Goal: Information Seeking & Learning: Learn about a topic

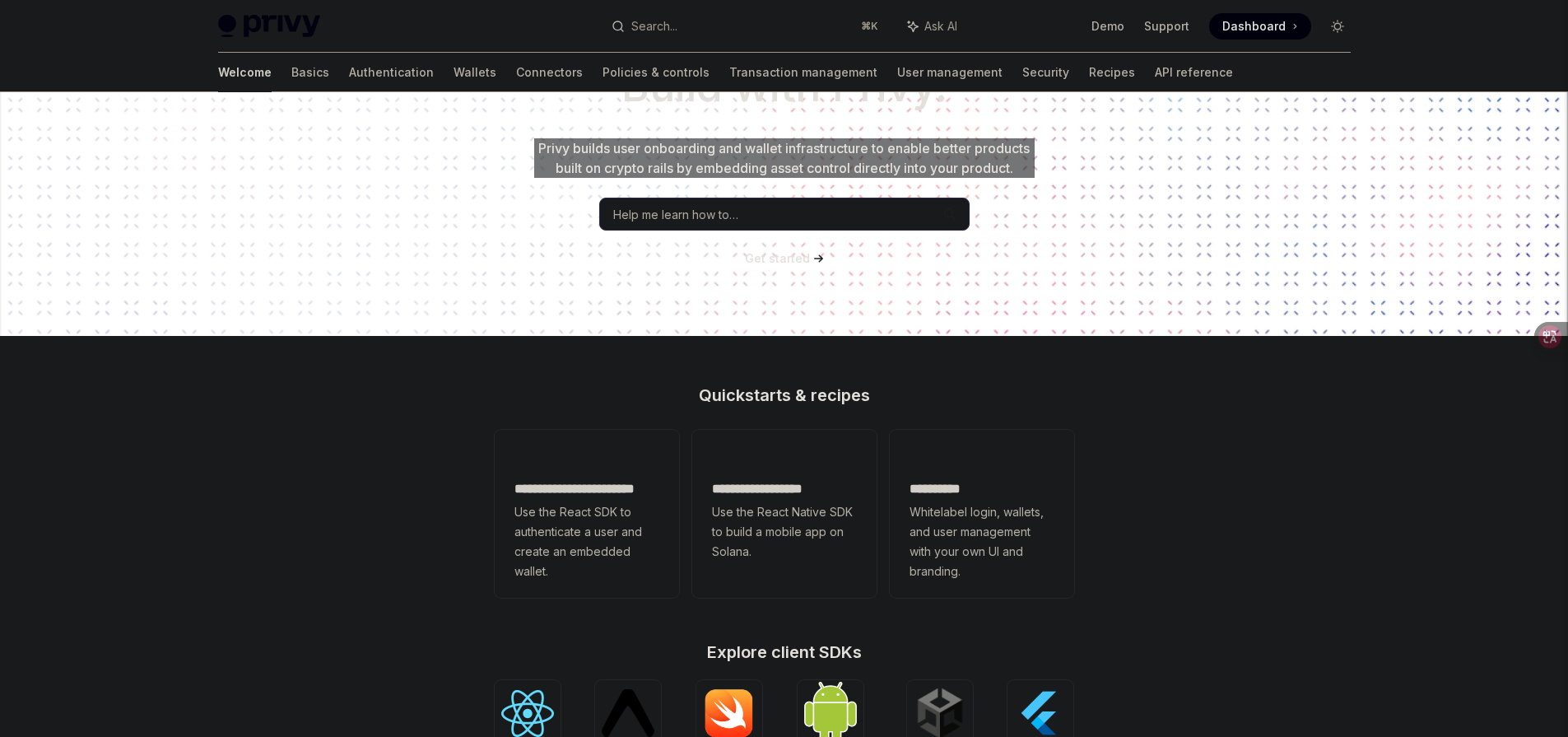
scroll to position [121, 0]
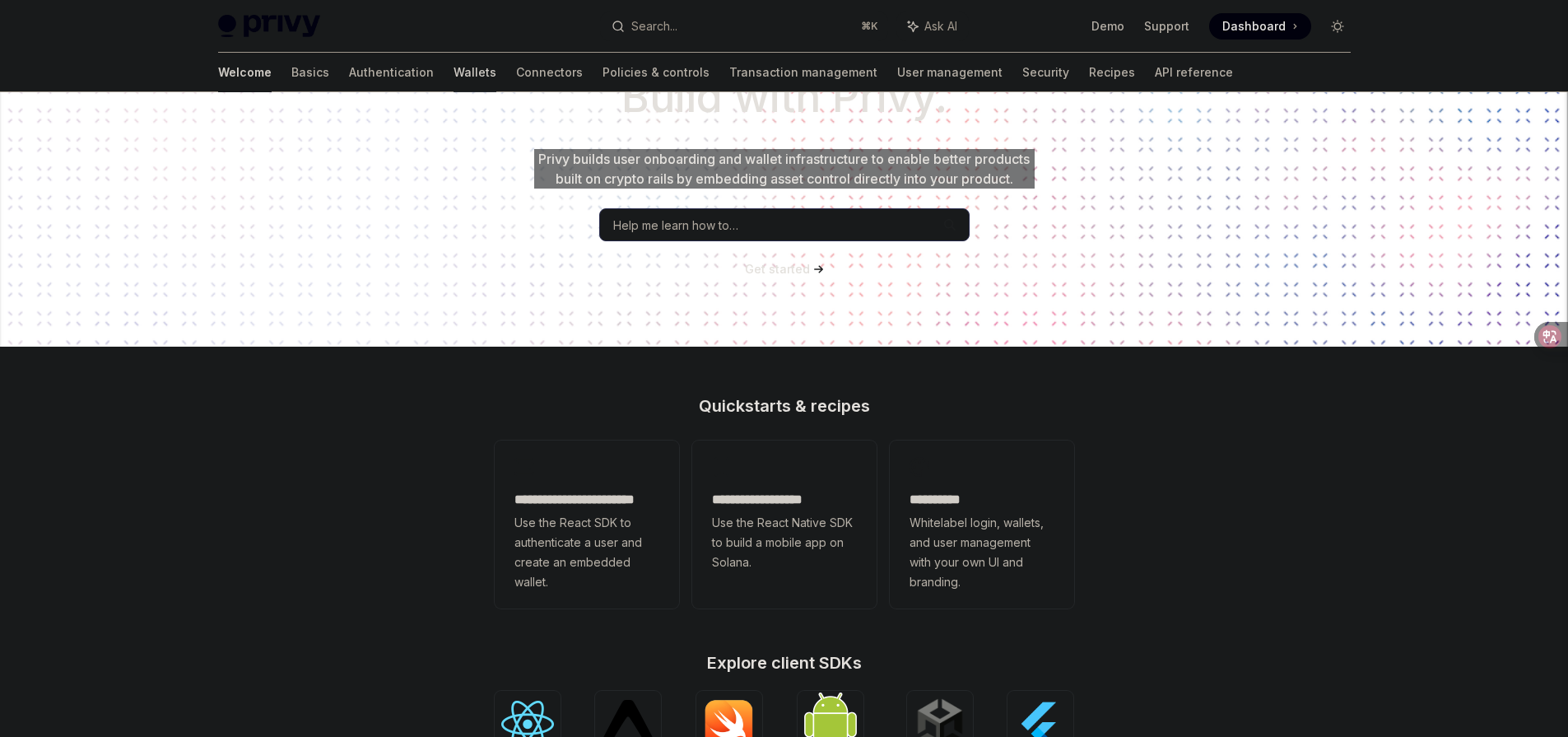
click at [453, 75] on link "Wallets" at bounding box center [474, 73] width 43 height 40
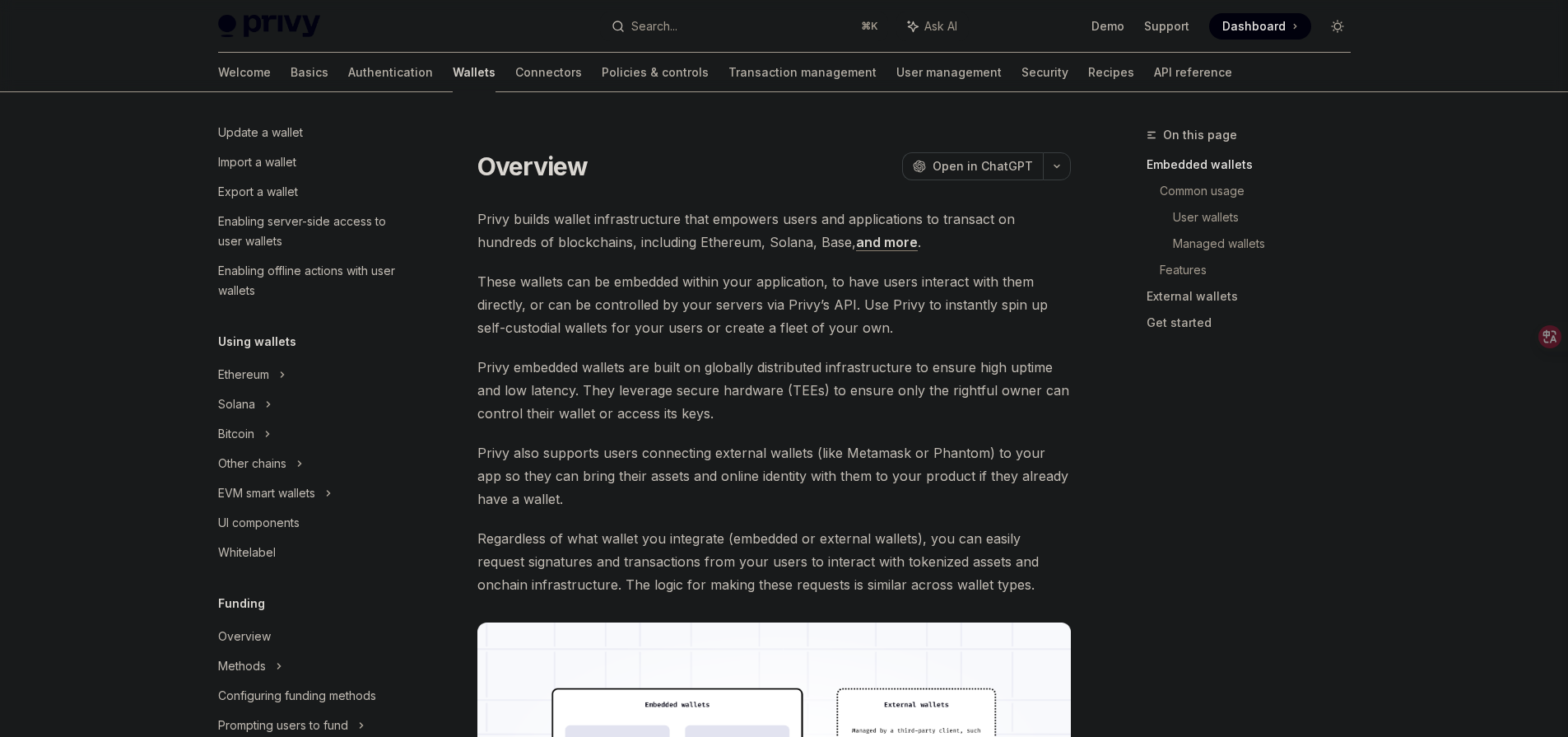
scroll to position [173, 0]
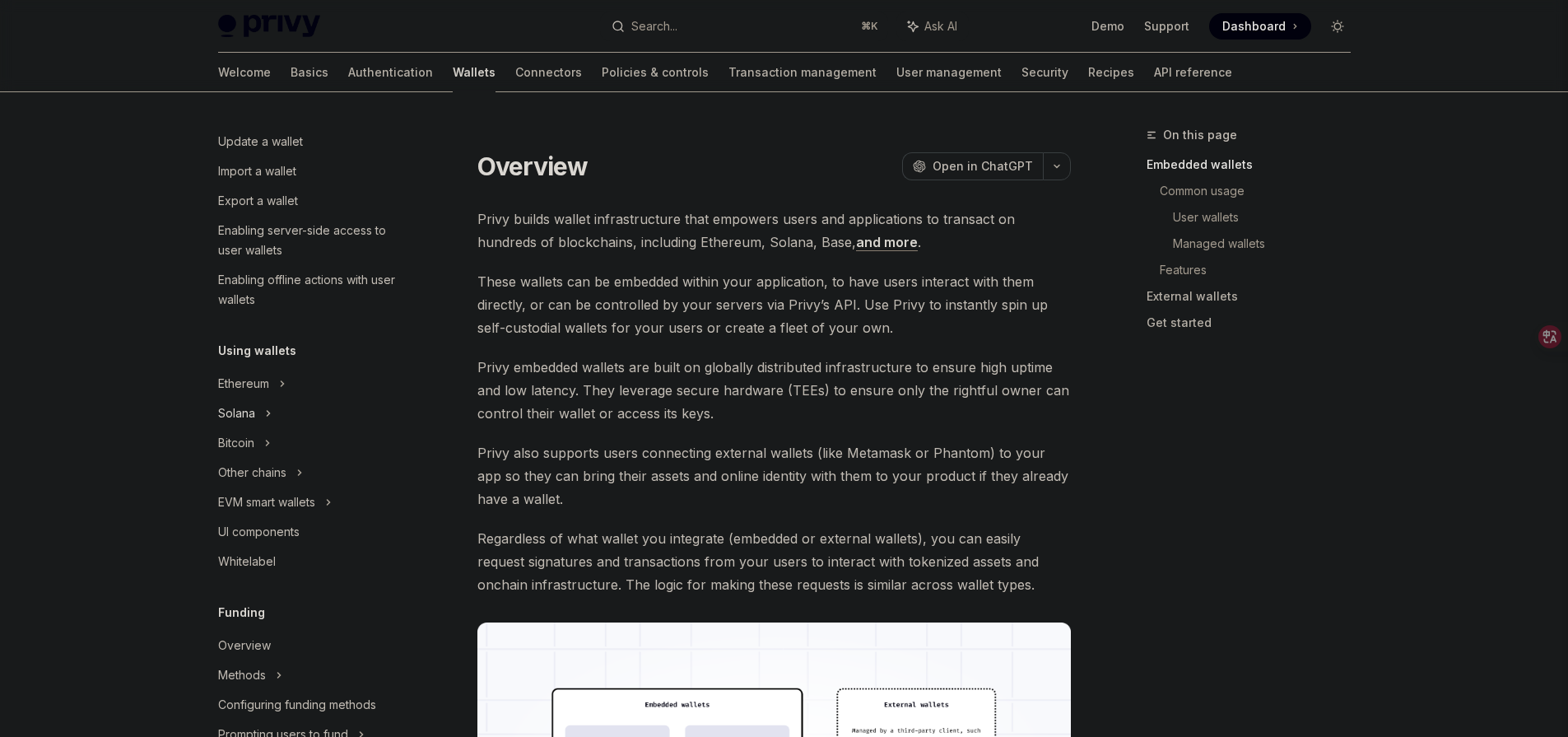
click at [244, 122] on div "Solana" at bounding box center [250, 112] width 63 height 20
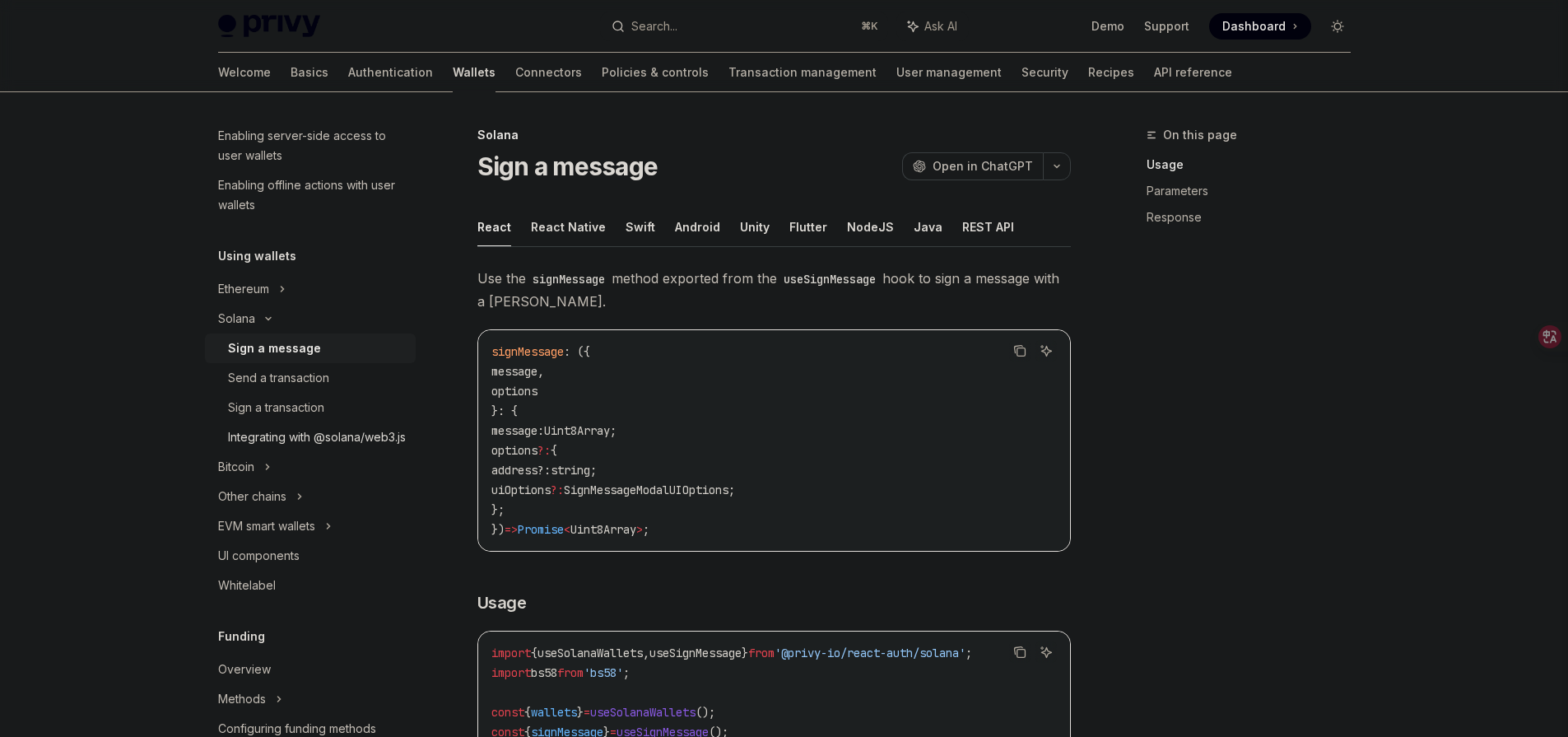
scroll to position [278, 0]
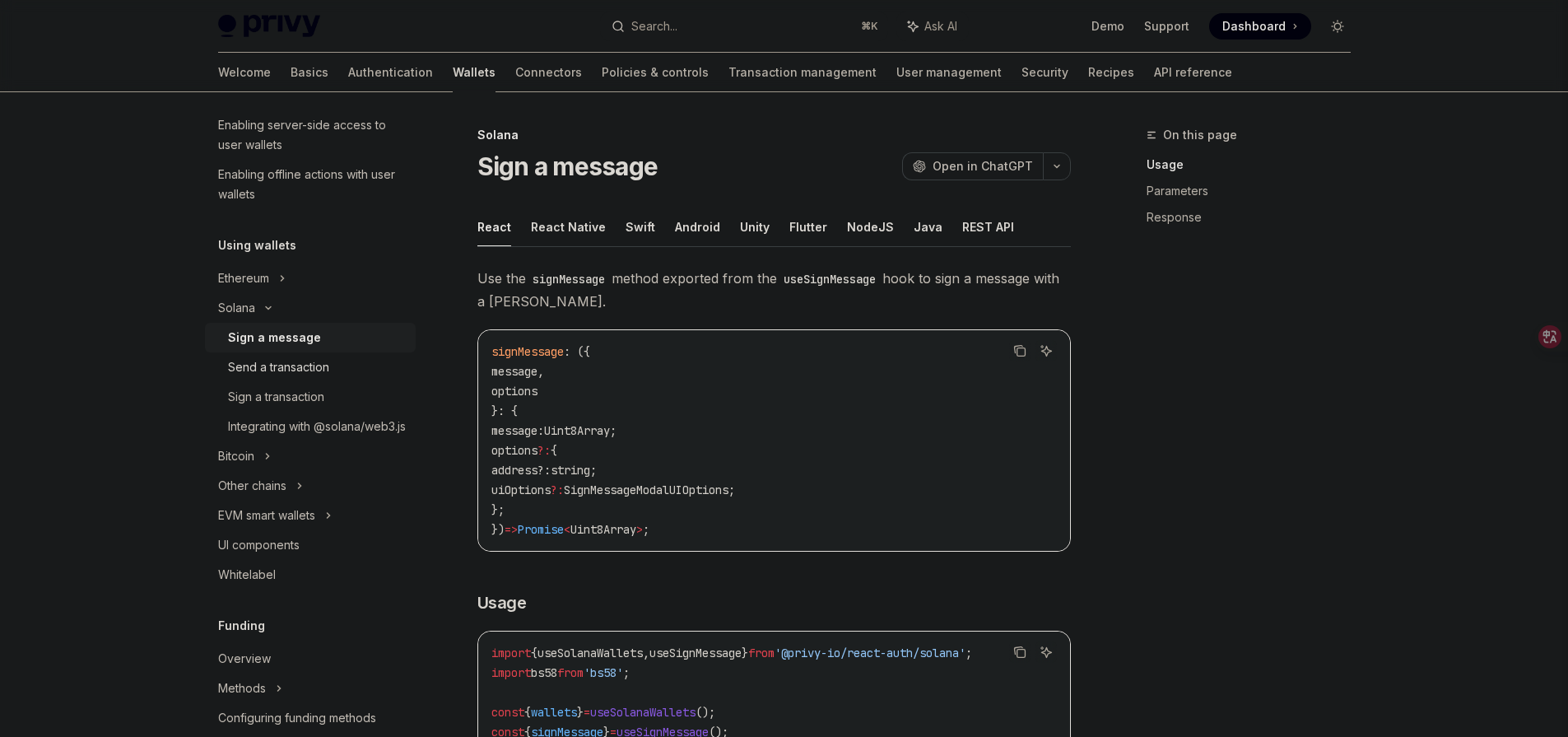
click at [326, 377] on link "Send a transaction" at bounding box center [310, 366] width 211 height 29
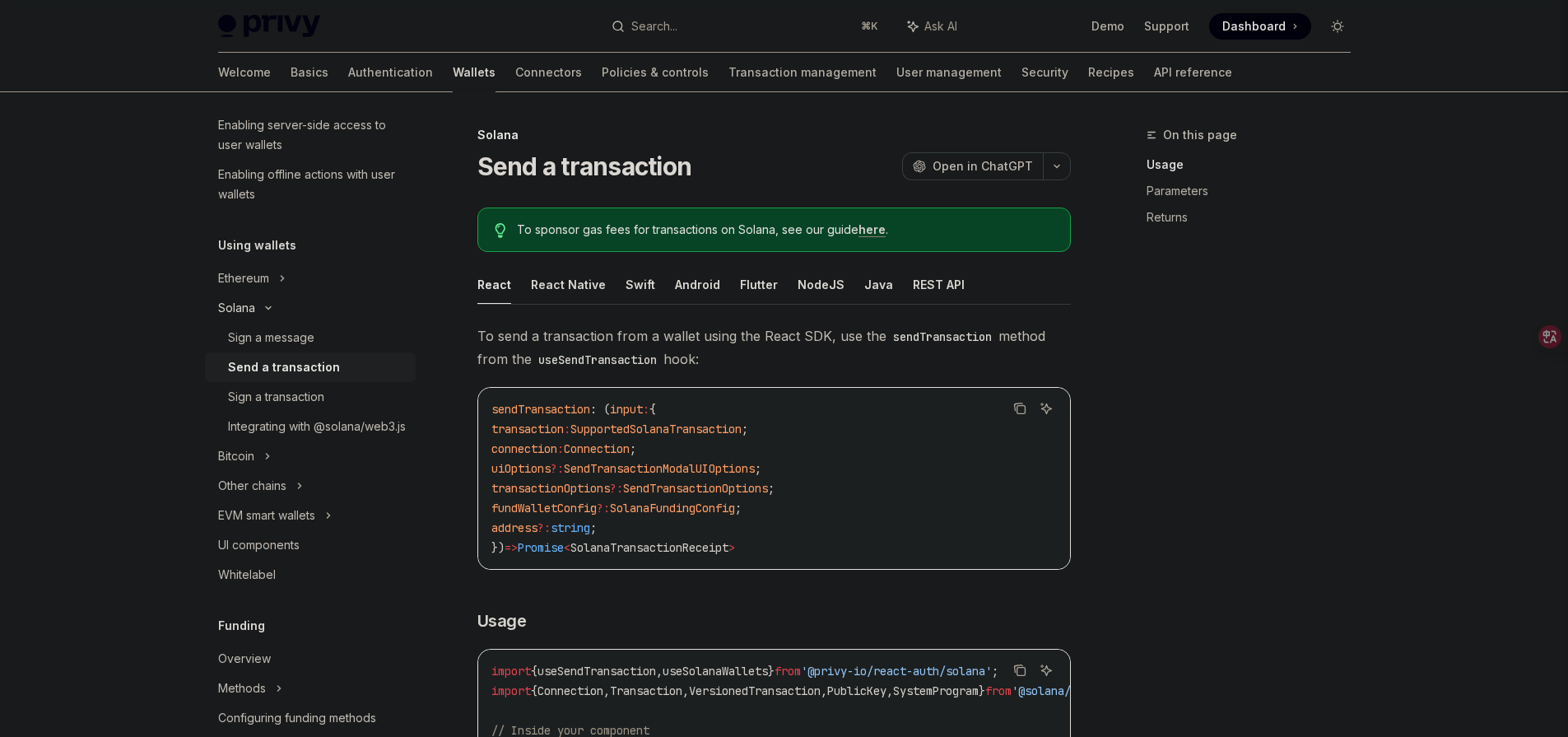
click at [256, 22] on div "Solana" at bounding box center [310, 6] width 211 height 29
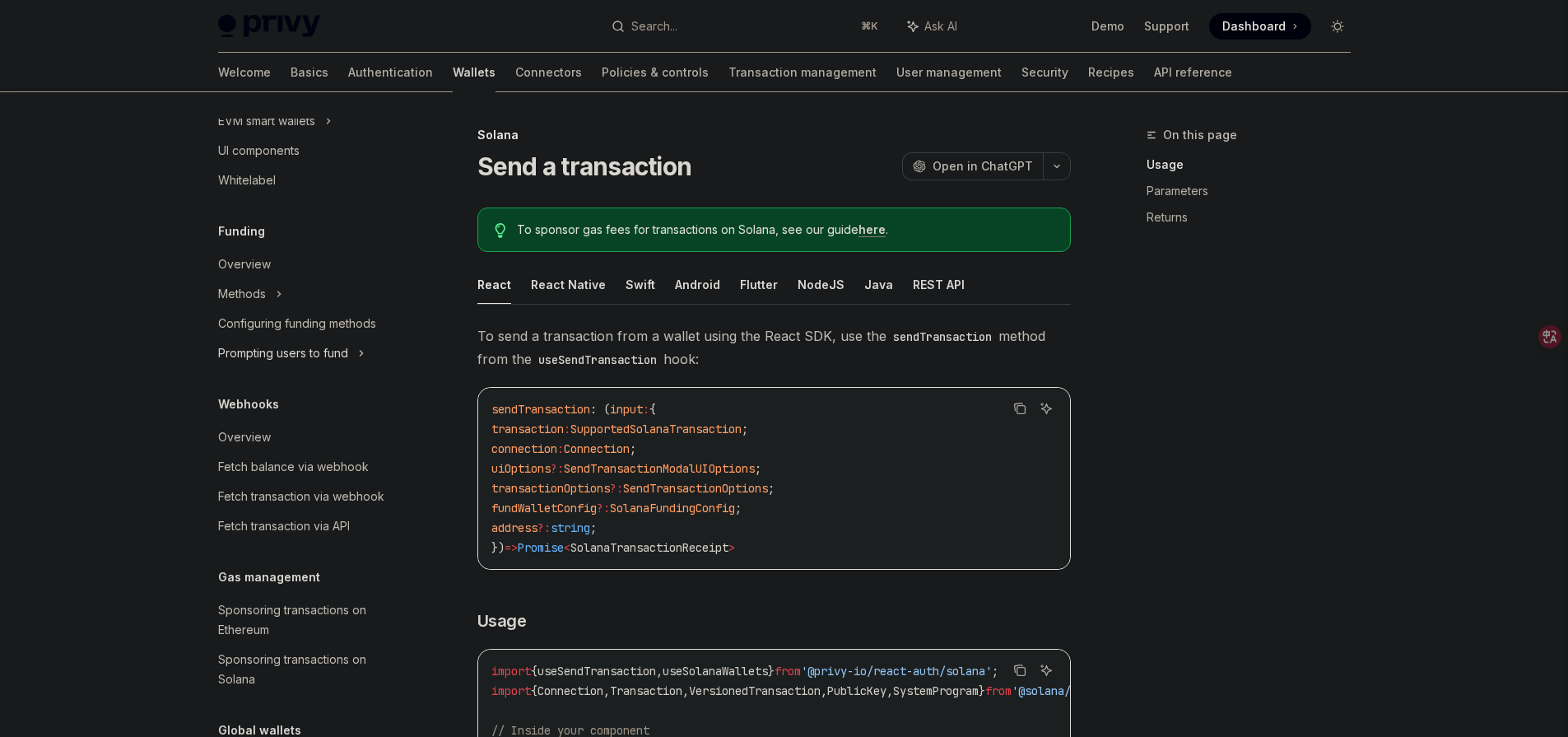
scroll to position [565, 0]
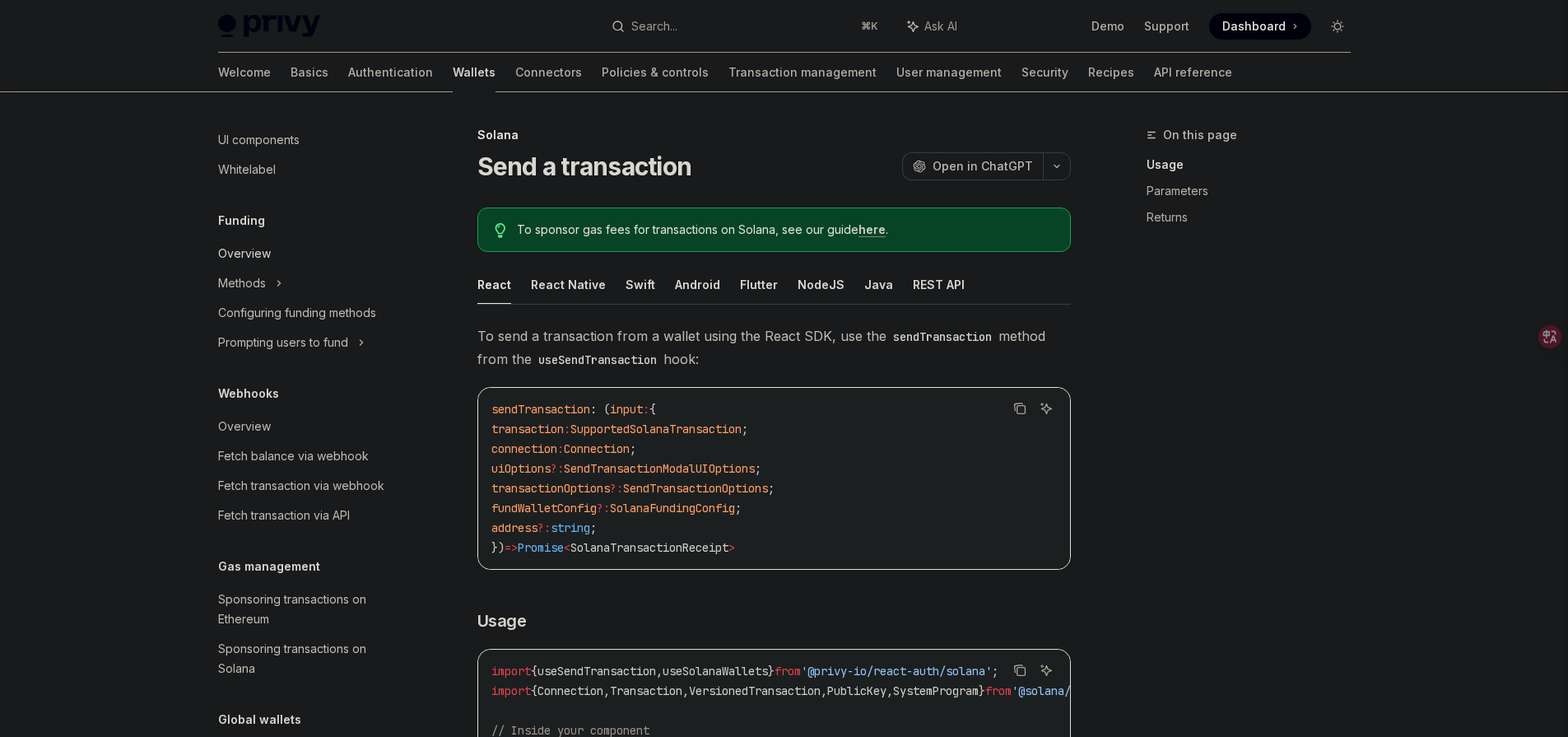
click at [255, 252] on div "Overview" at bounding box center [245, 254] width 53 height 20
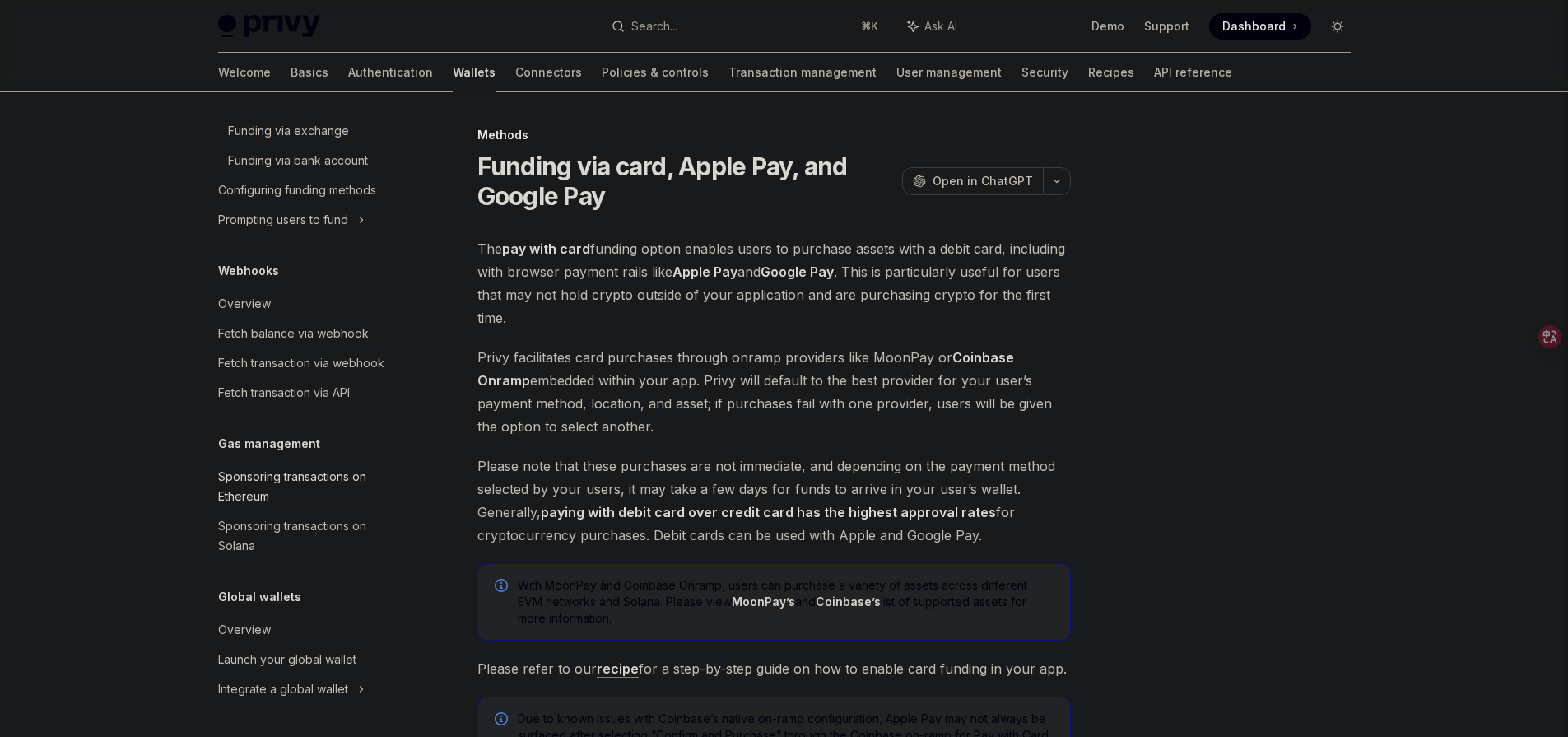
scroll to position [162, 0]
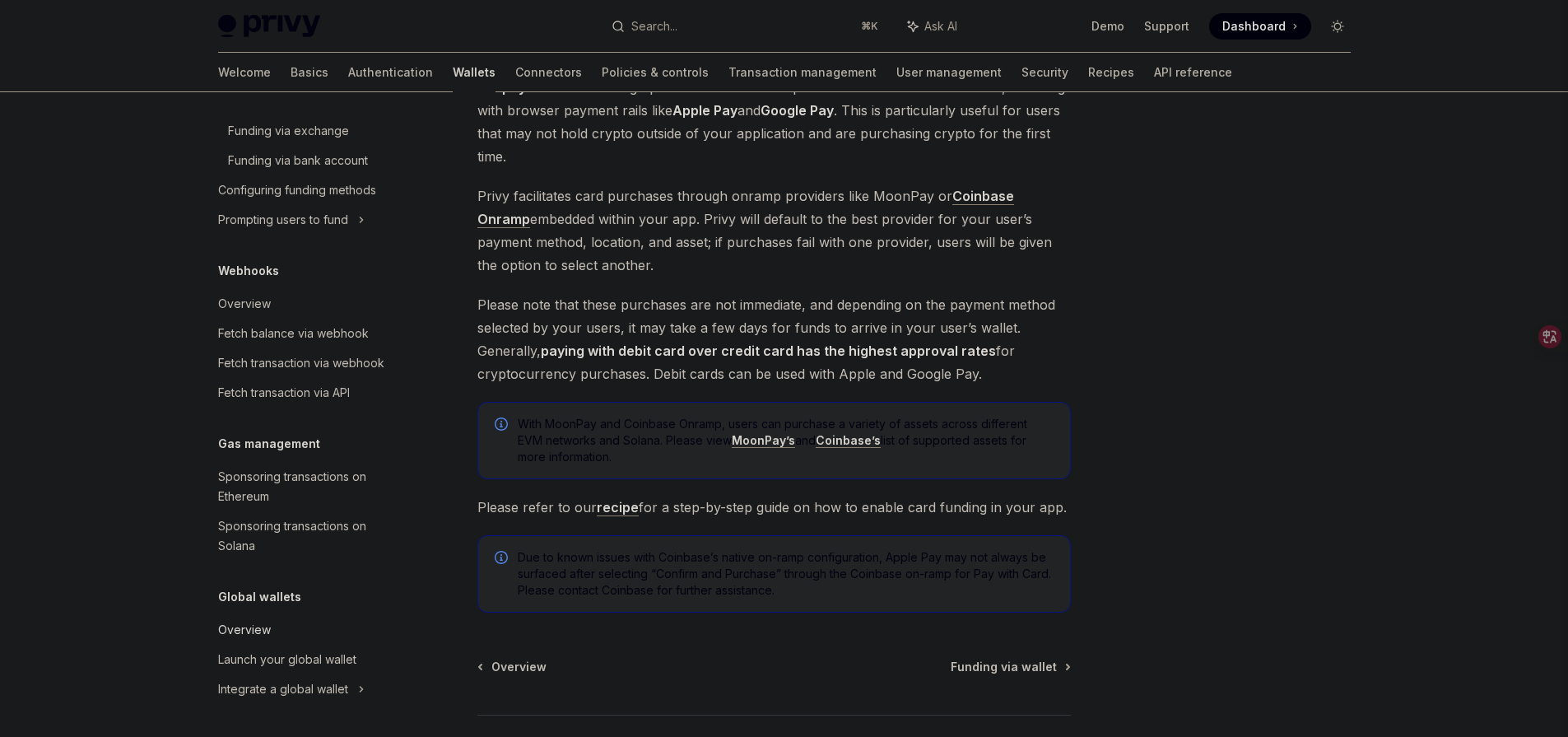
click at [271, 622] on div "Overview" at bounding box center [312, 629] width 187 height 20
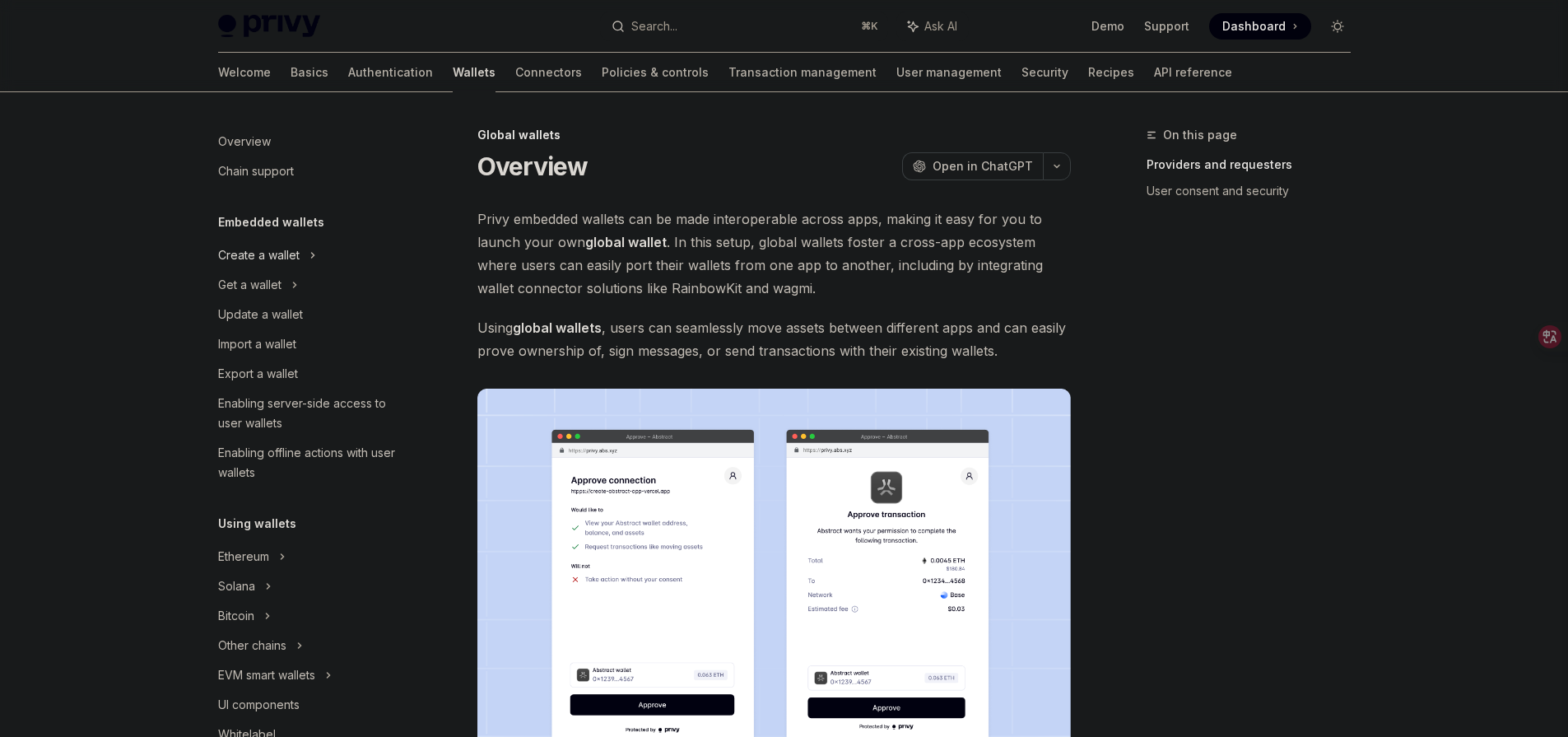
click at [302, 247] on div "Create a wallet" at bounding box center [310, 254] width 211 height 29
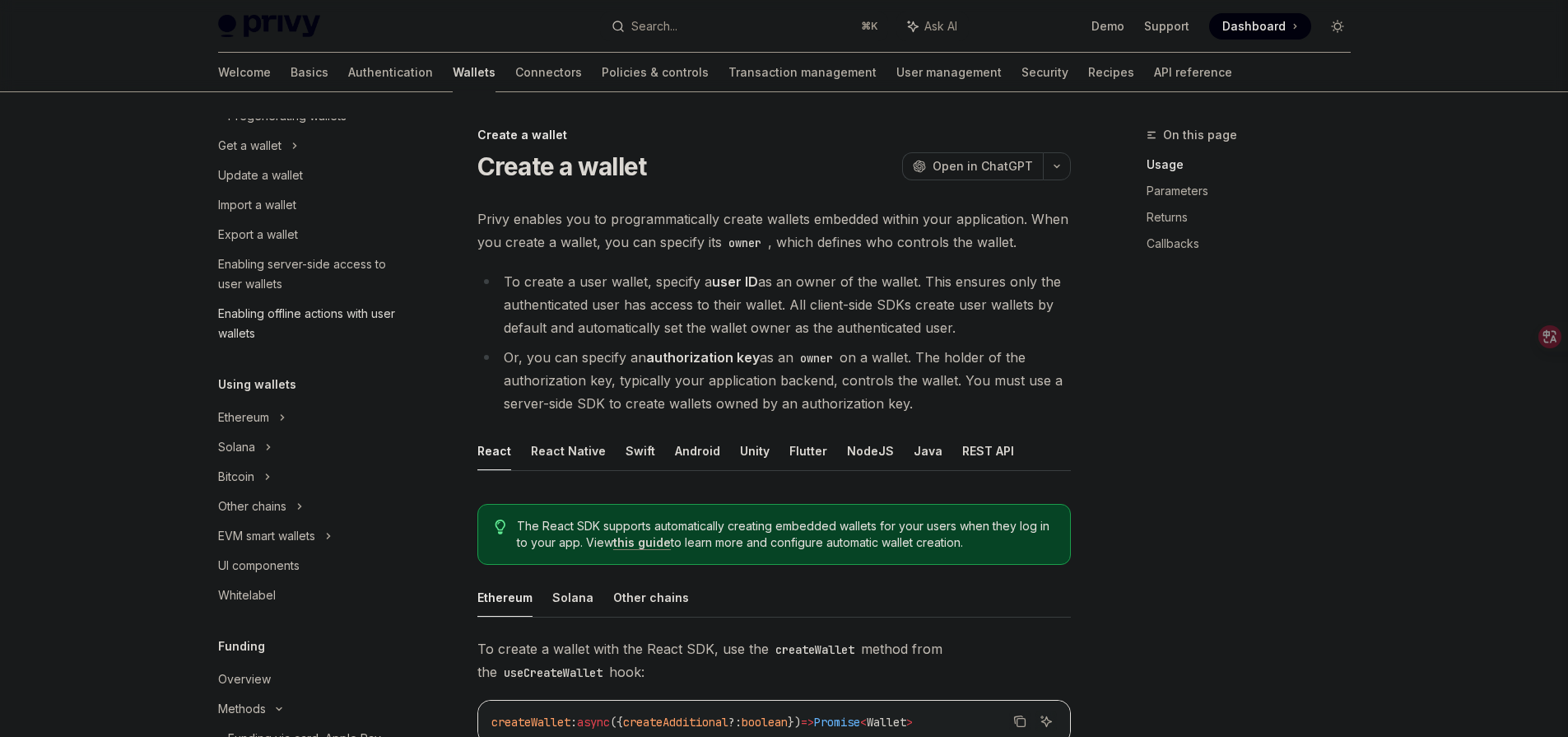
scroll to position [187, 0]
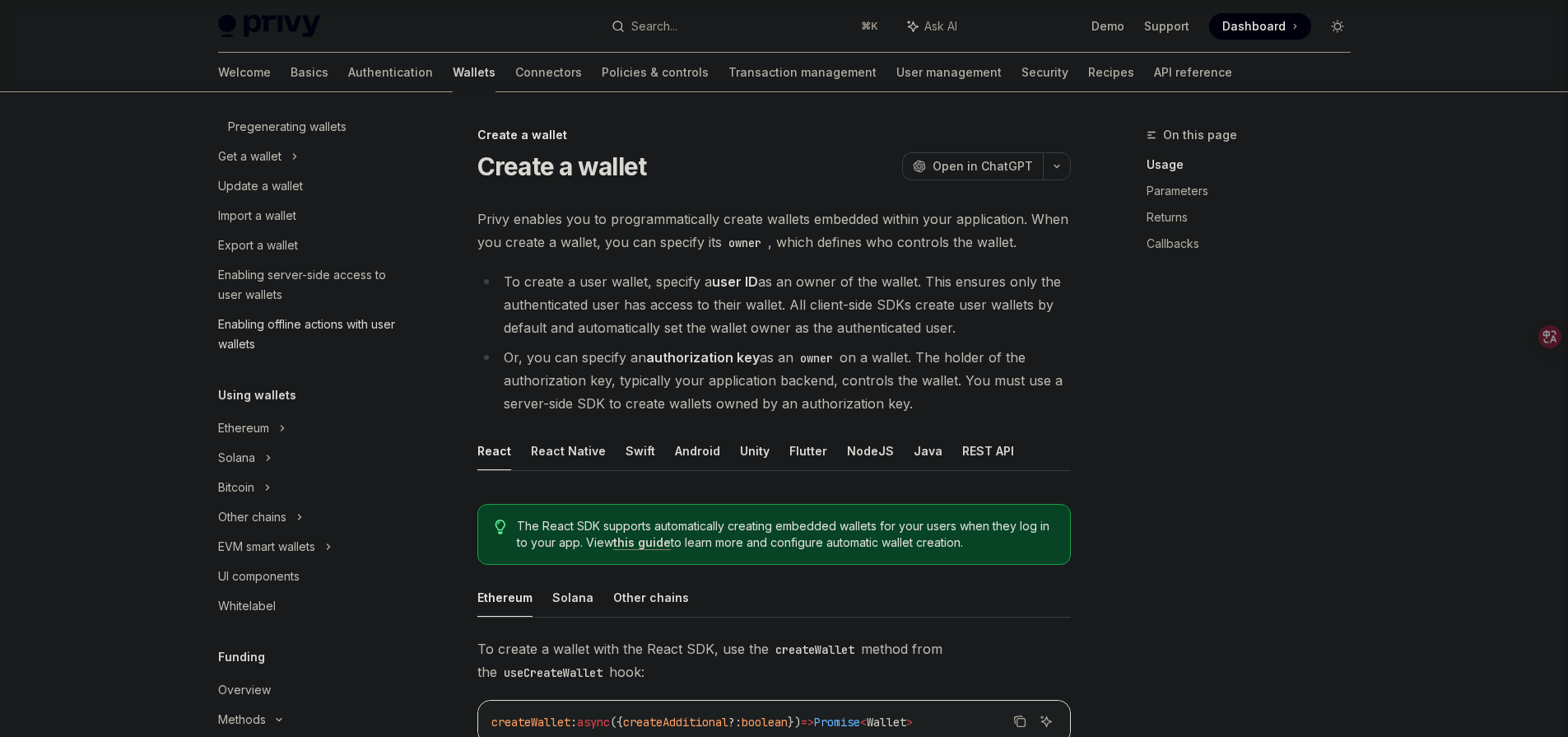
click at [271, 329] on div "Enabling offline actions with user wallets" at bounding box center [312, 334] width 187 height 40
type textarea "*"
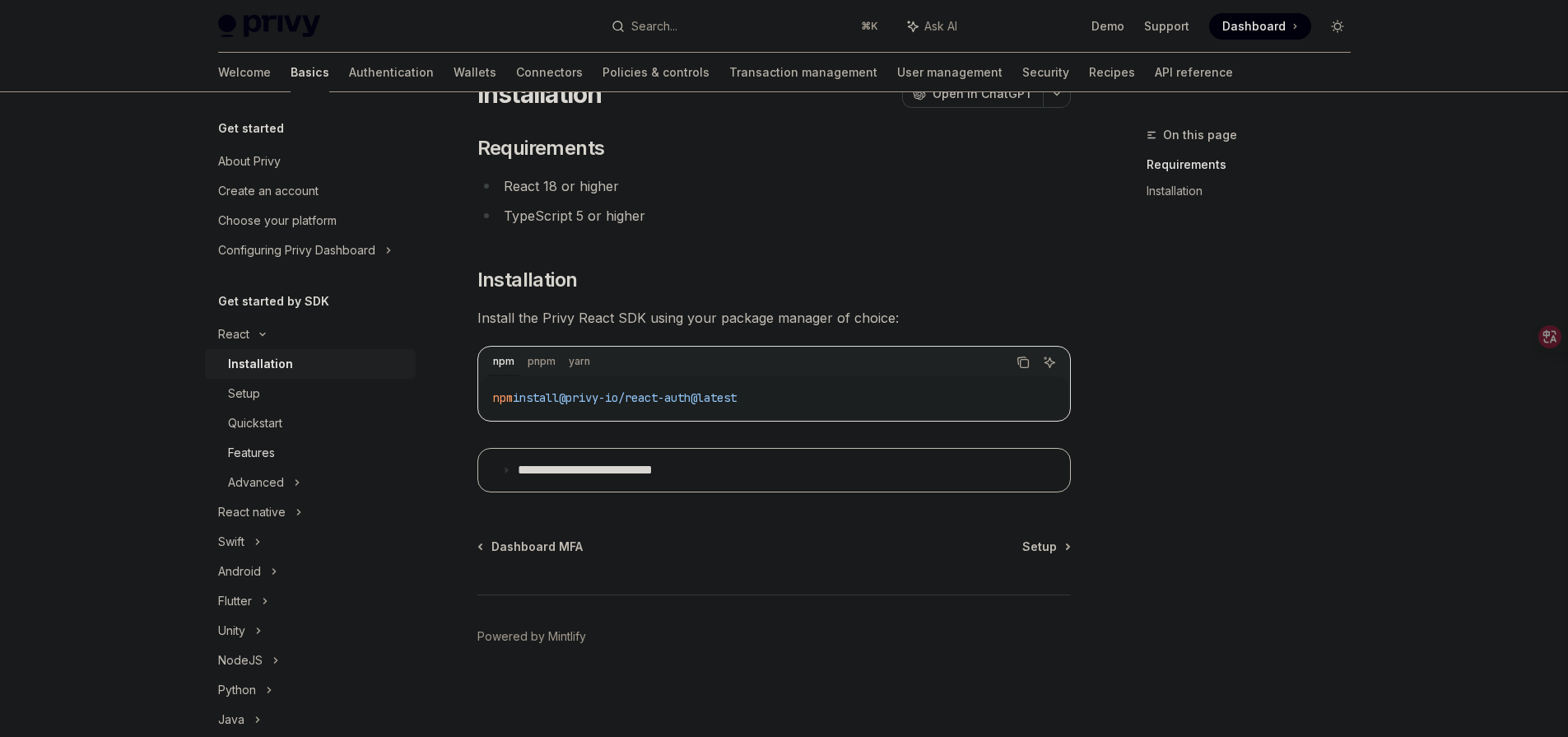
scroll to position [88, 0]
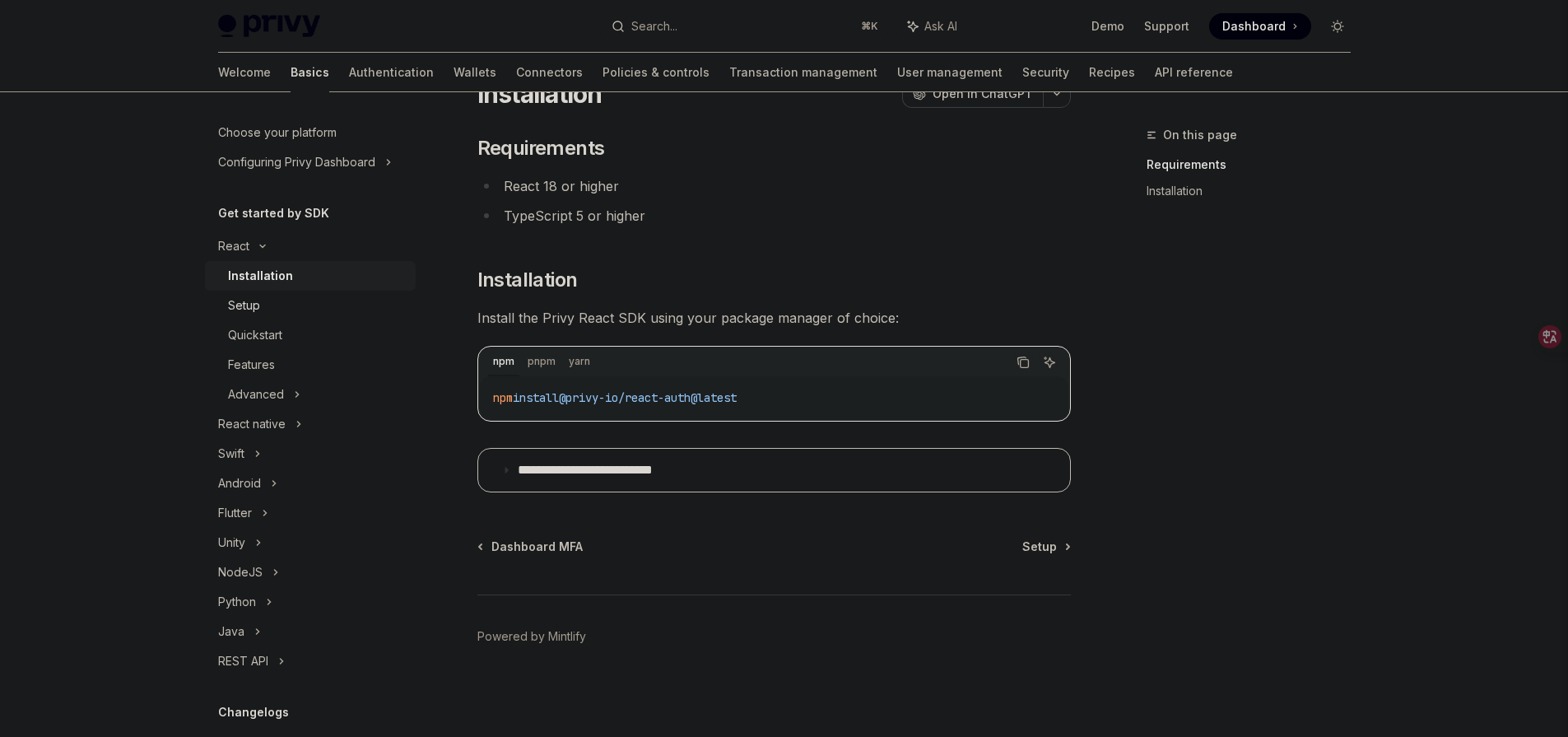
click at [285, 300] on div "Setup" at bounding box center [317, 305] width 178 height 20
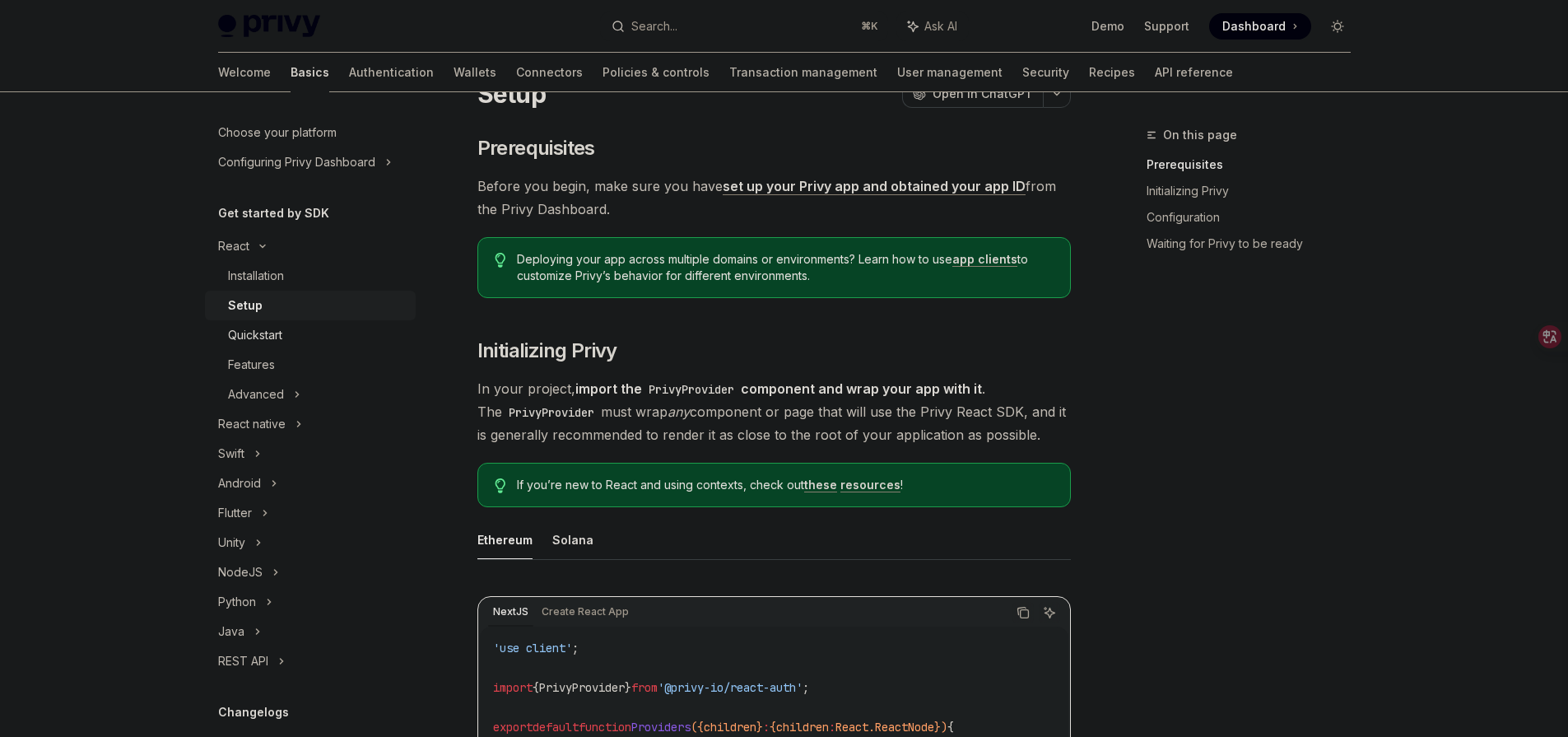
click at [282, 339] on div "Quickstart" at bounding box center [255, 335] width 54 height 20
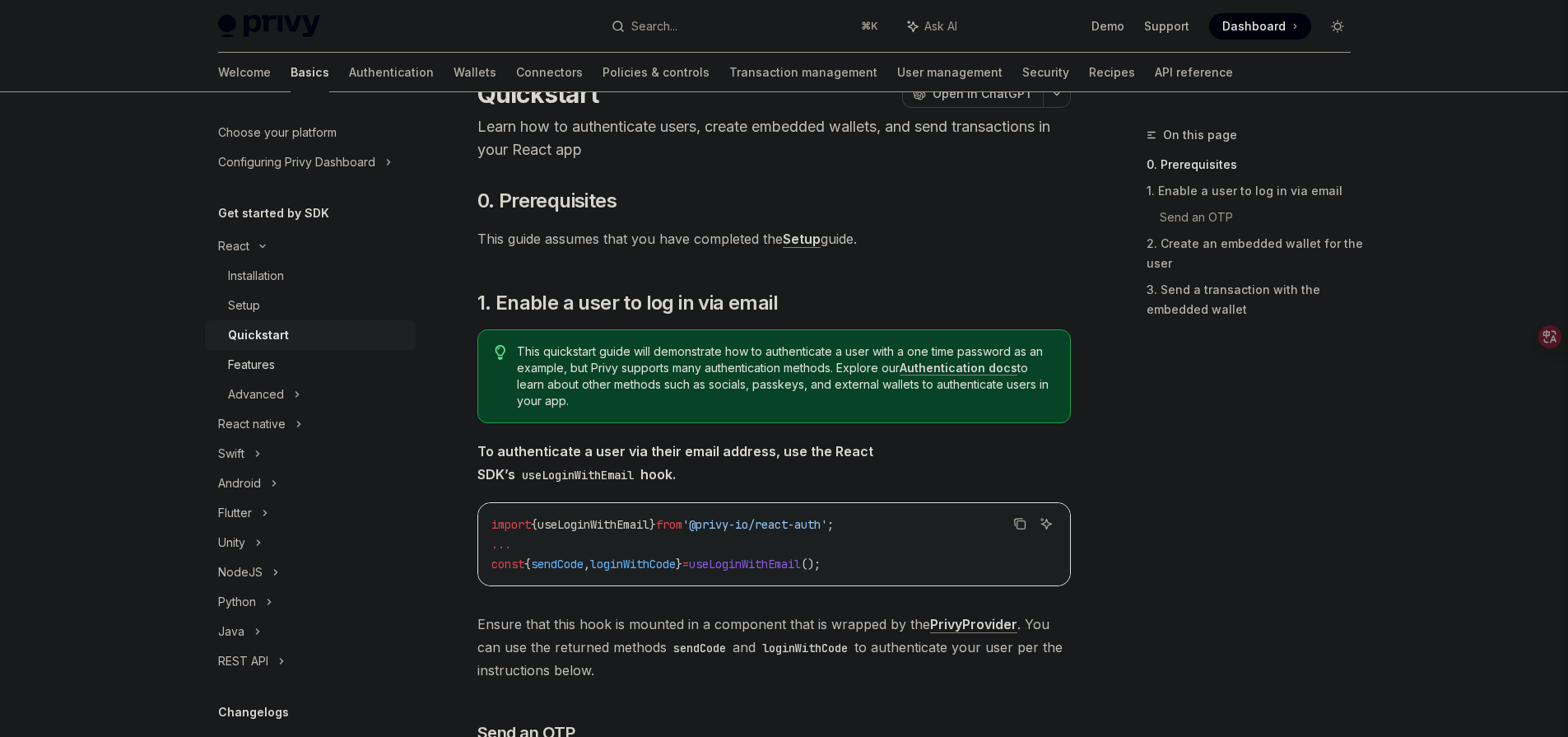
click at [281, 364] on div "Features" at bounding box center [317, 364] width 178 height 20
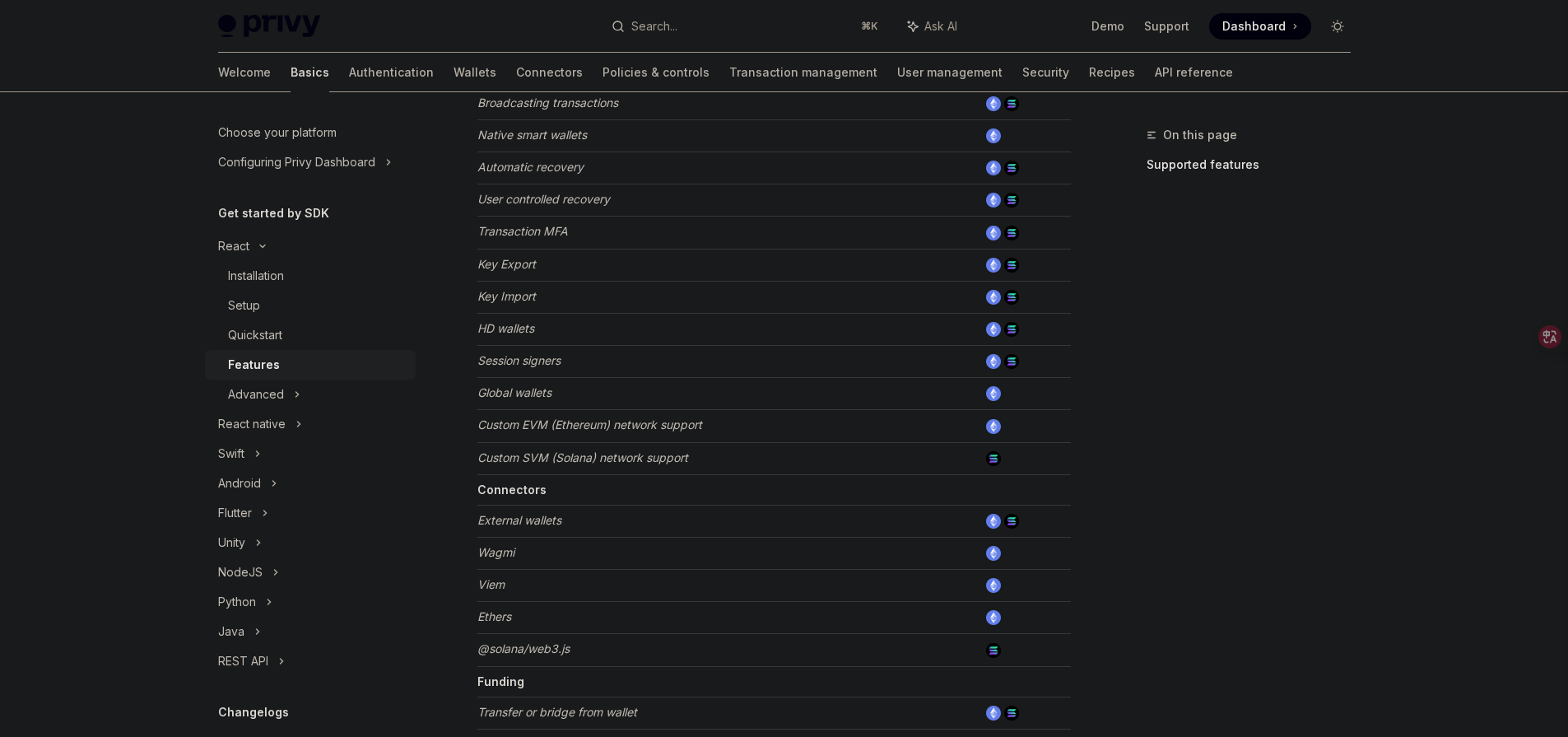
scroll to position [914, 0]
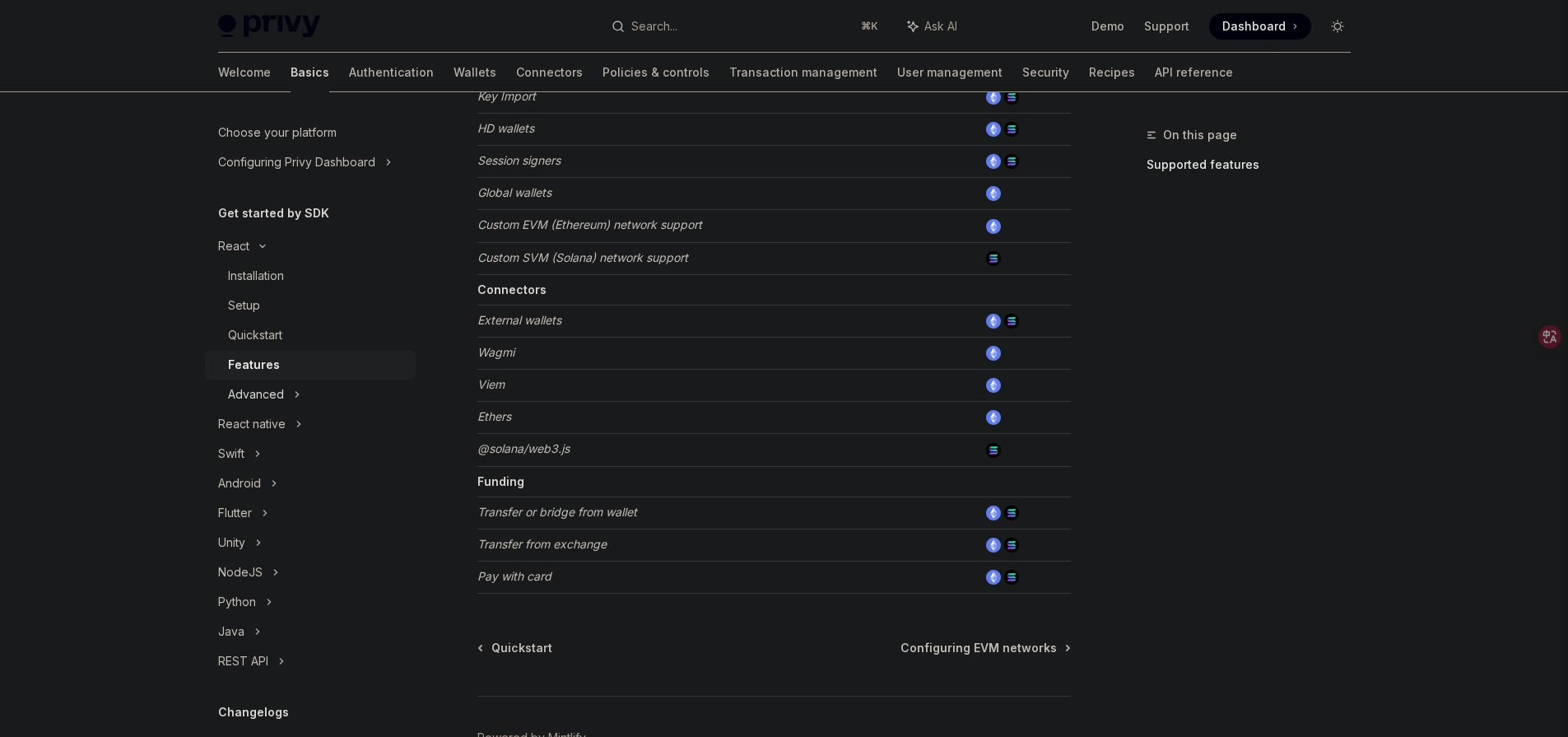
click at [303, 390] on div "Advanced" at bounding box center [310, 394] width 211 height 29
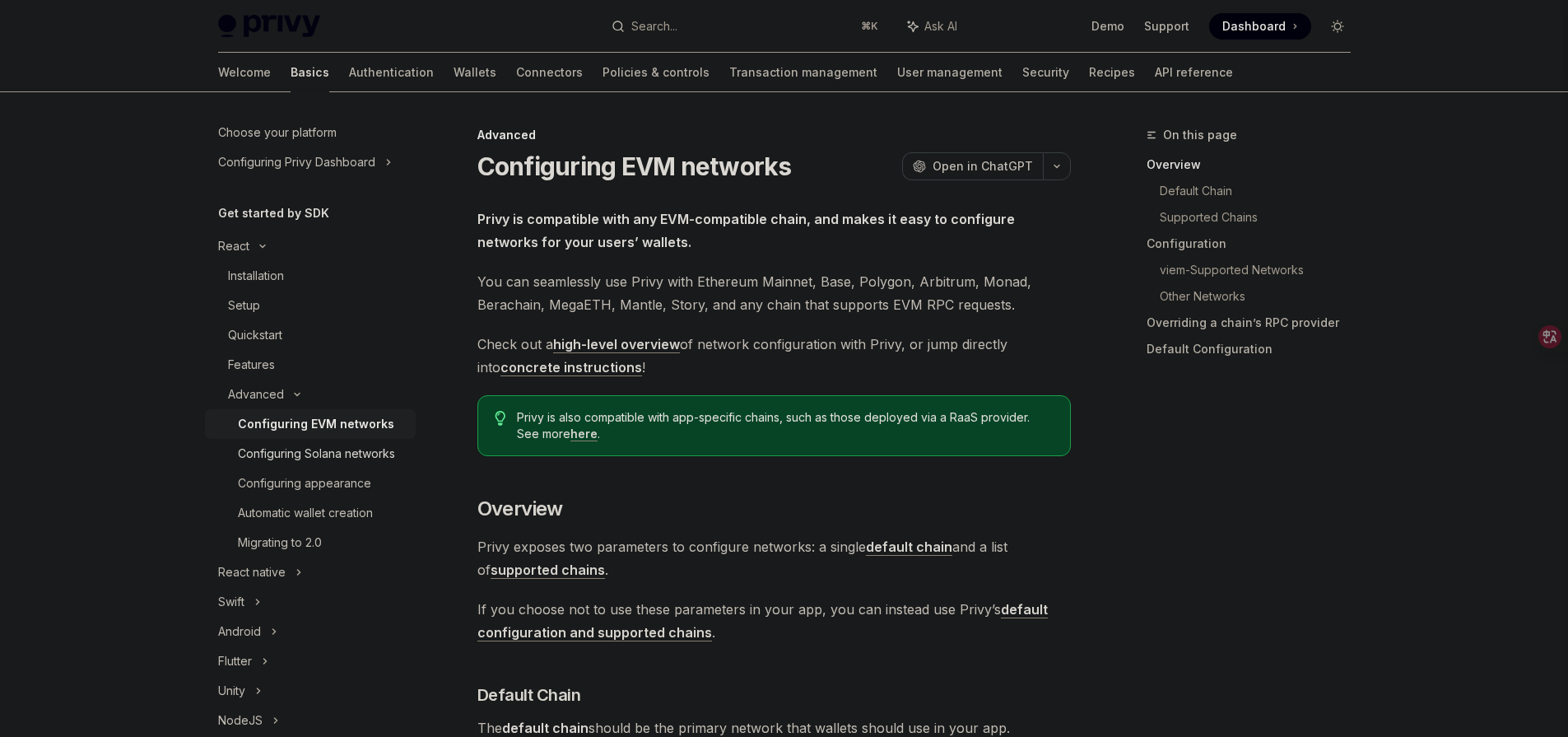
click at [343, 456] on div "Configuring Solana networks" at bounding box center [316, 453] width 157 height 20
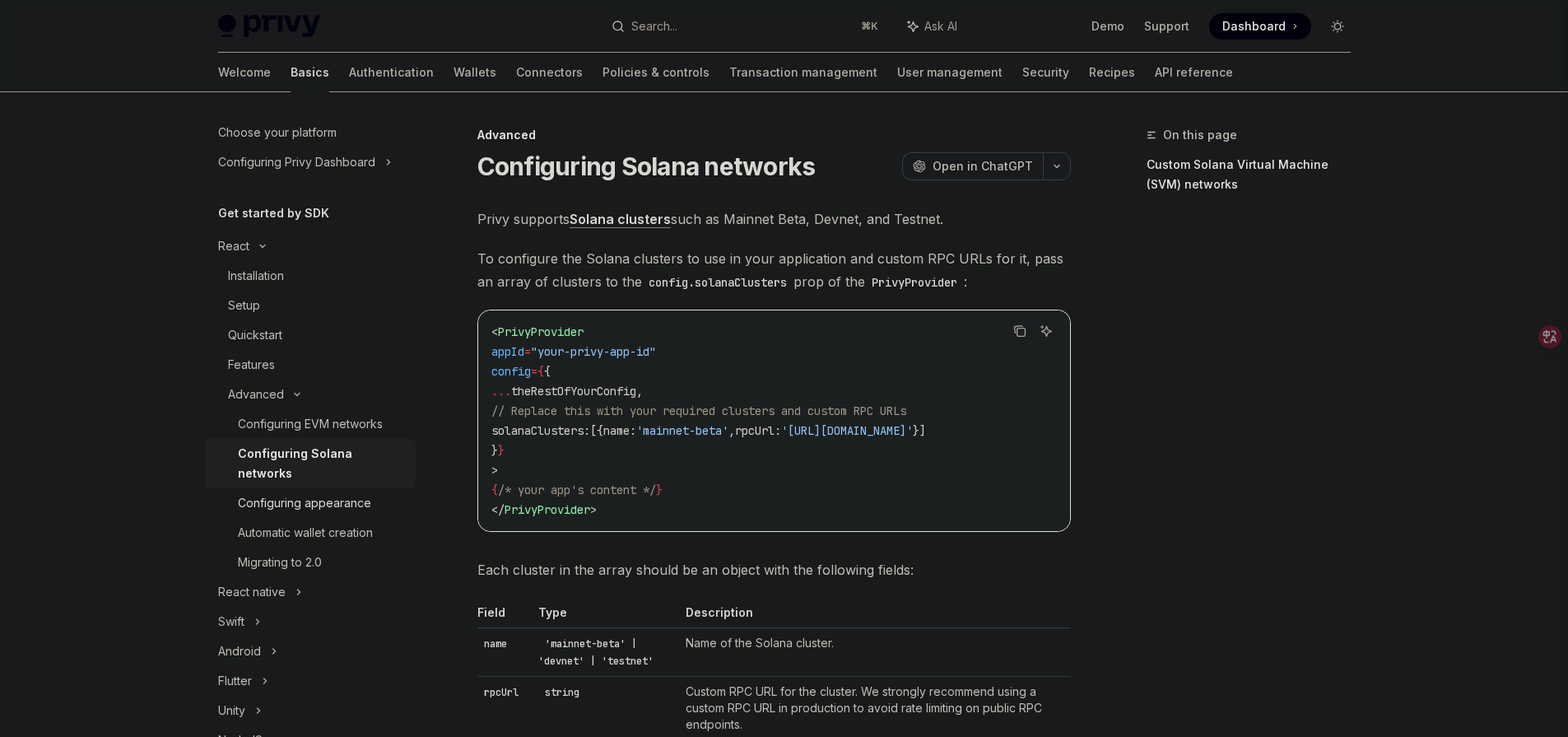
click at [356, 491] on link "Configuring appearance" at bounding box center [310, 502] width 211 height 29
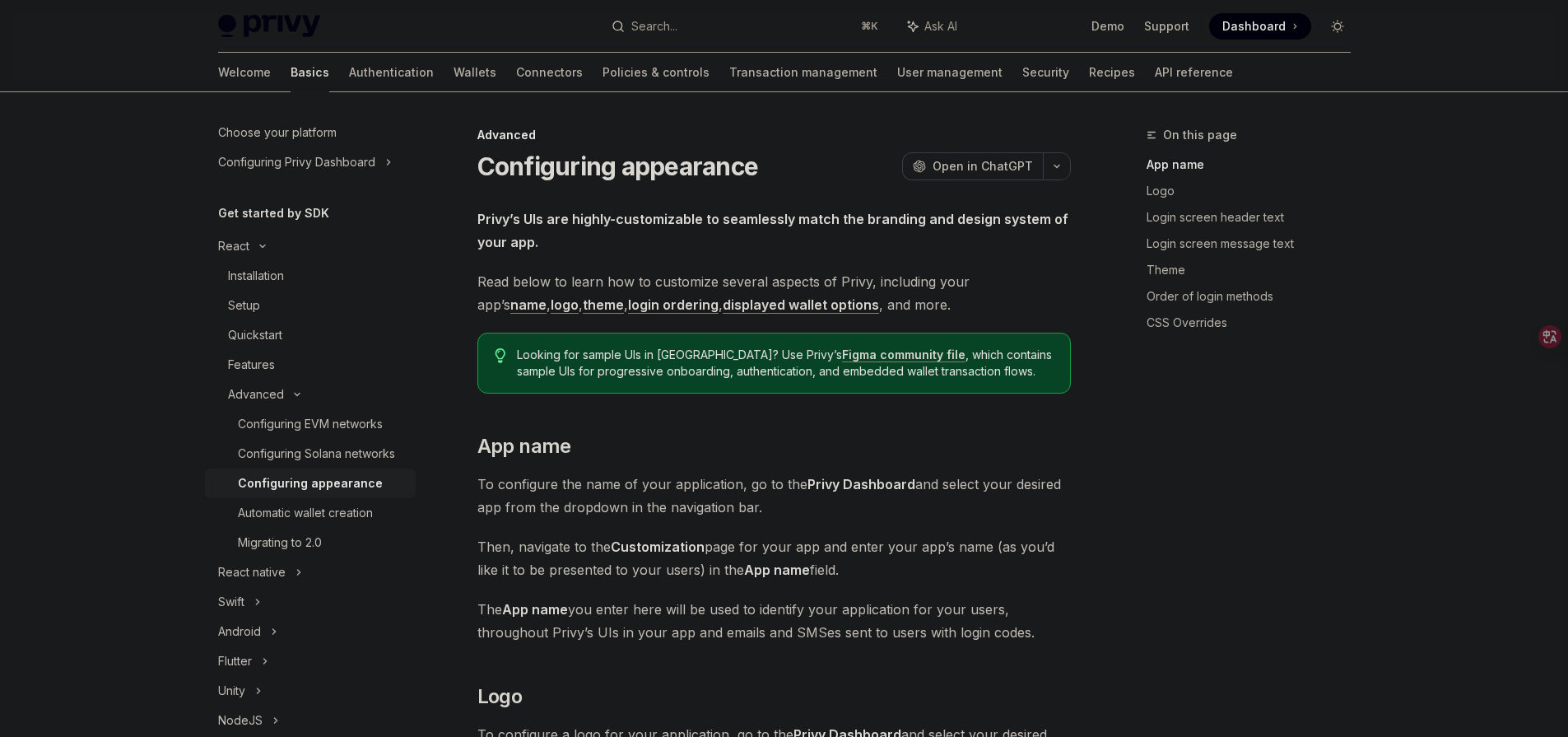
click at [349, 498] on link "Configuring appearance" at bounding box center [310, 483] width 211 height 29
click at [352, 522] on div "Automatic wallet creation" at bounding box center [305, 513] width 135 height 20
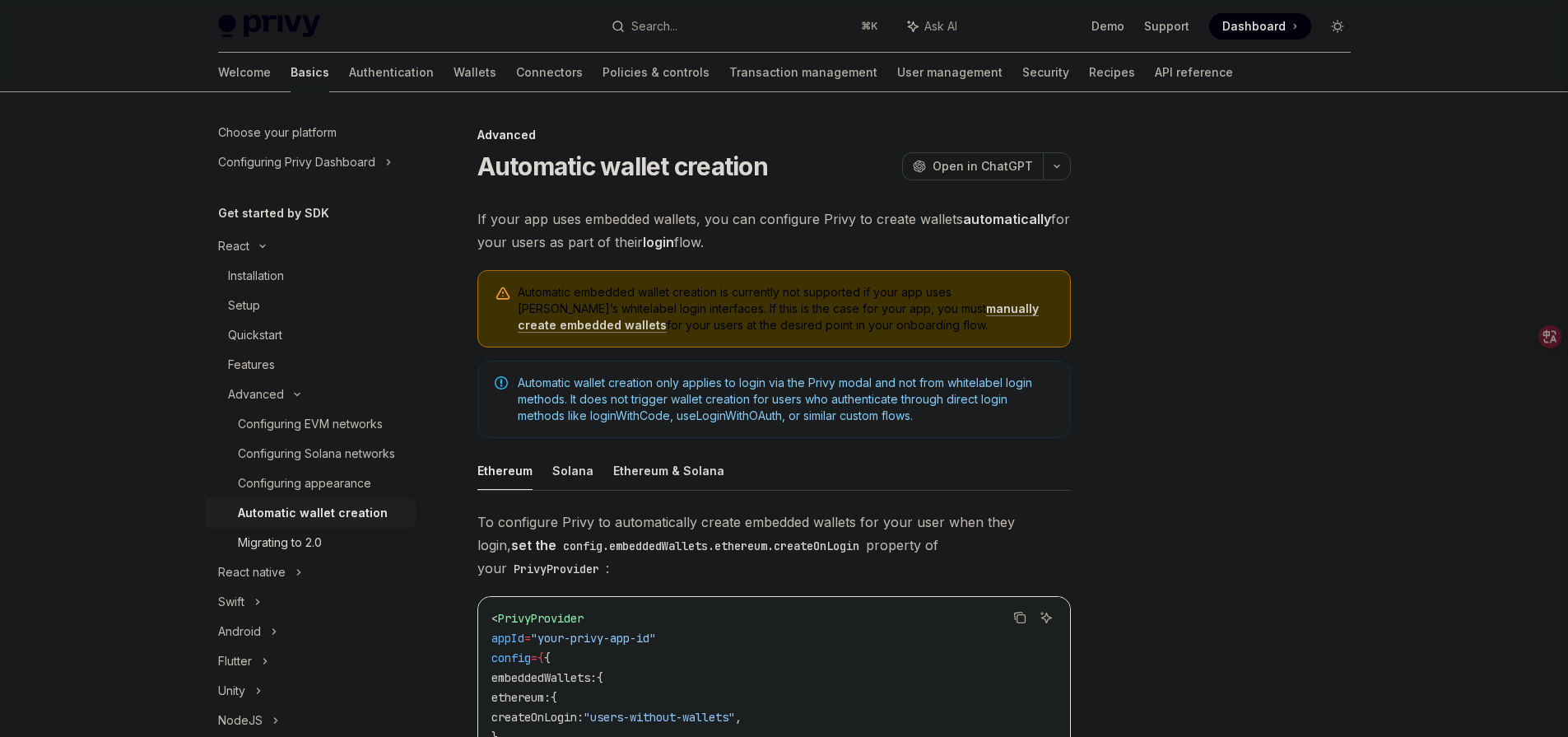
click at [330, 553] on div "Migrating to 2.0" at bounding box center [321, 542] width 167 height 20
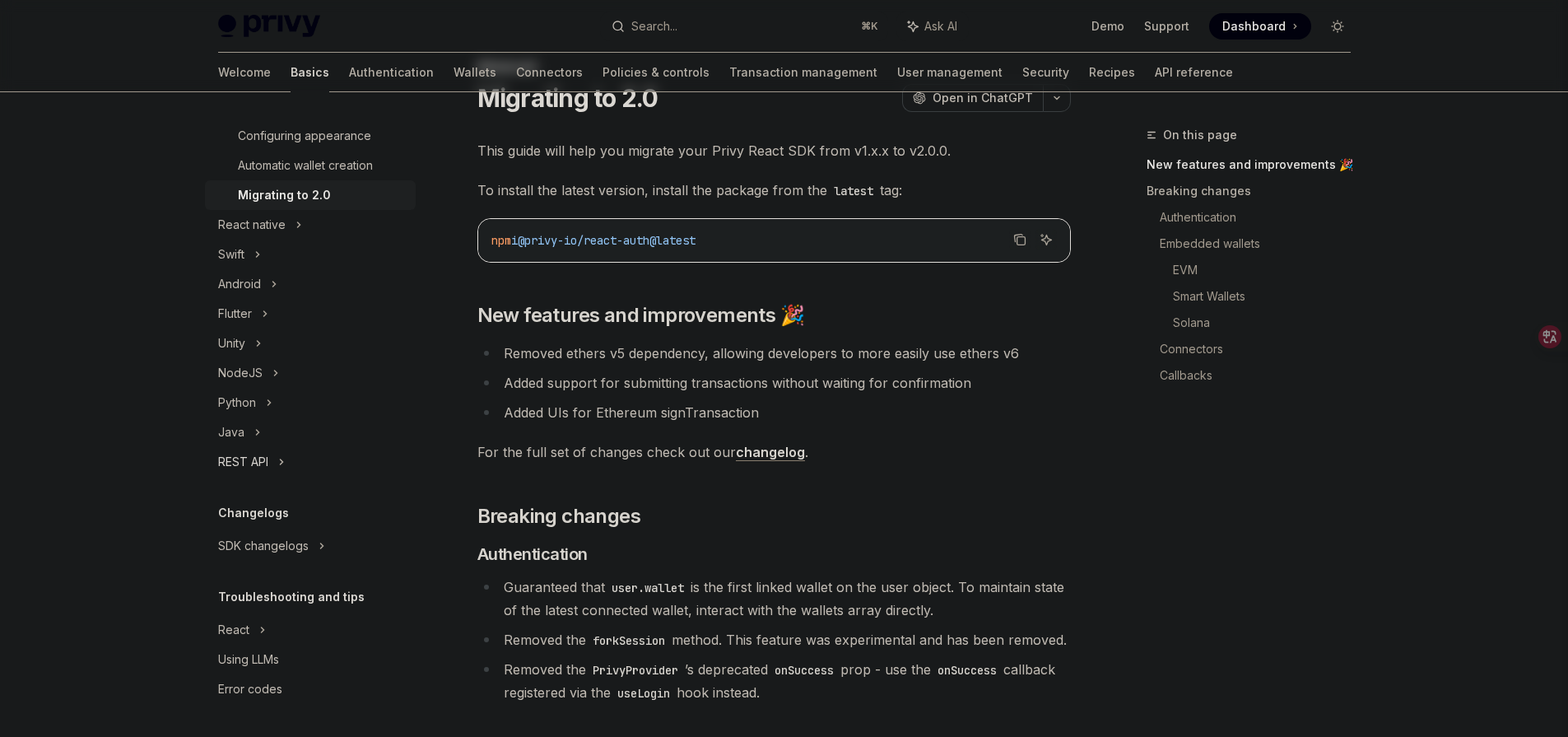
scroll to position [151, 0]
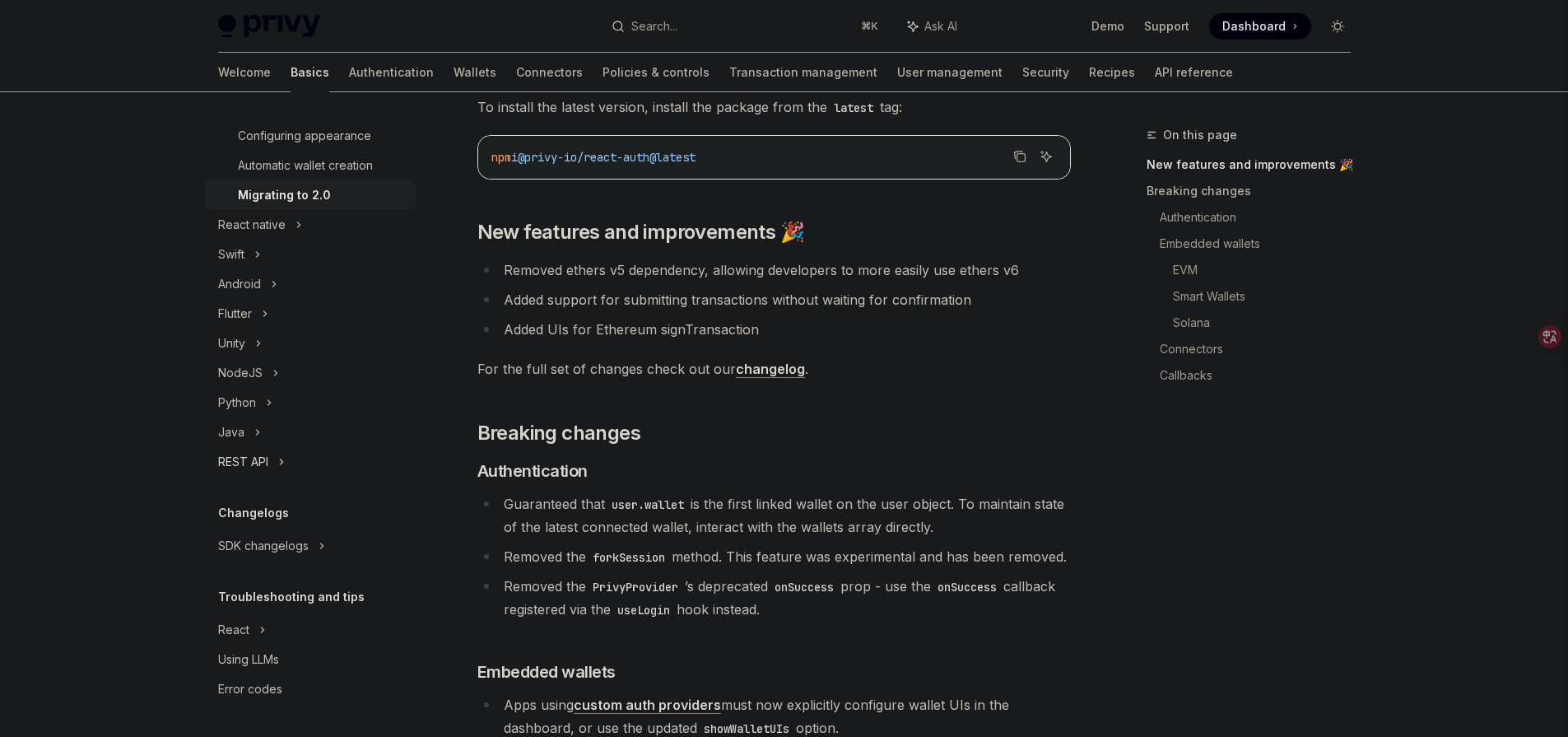
click at [291, 460] on div "REST API" at bounding box center [310, 461] width 211 height 29
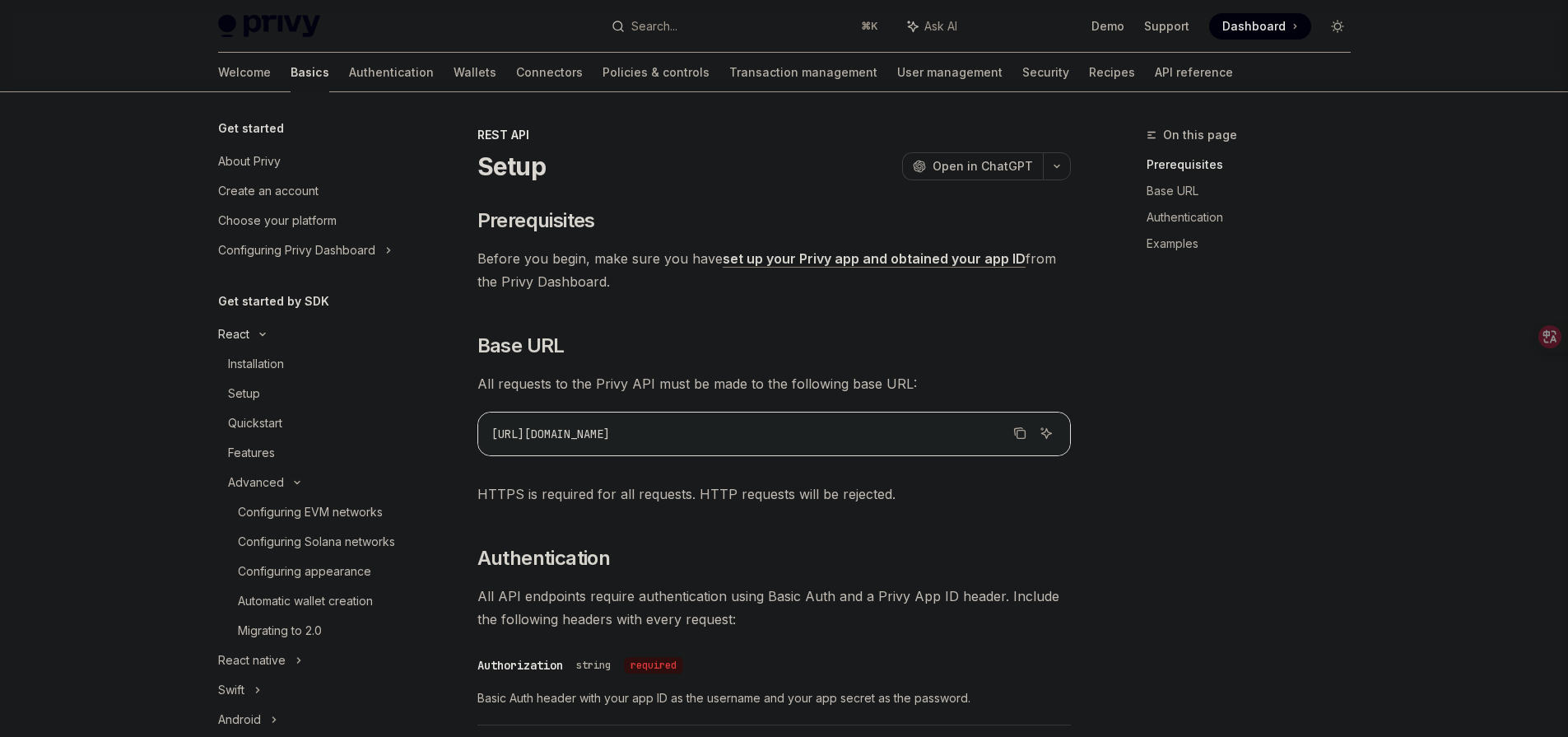
click at [308, 345] on div "React" at bounding box center [310, 334] width 211 height 29
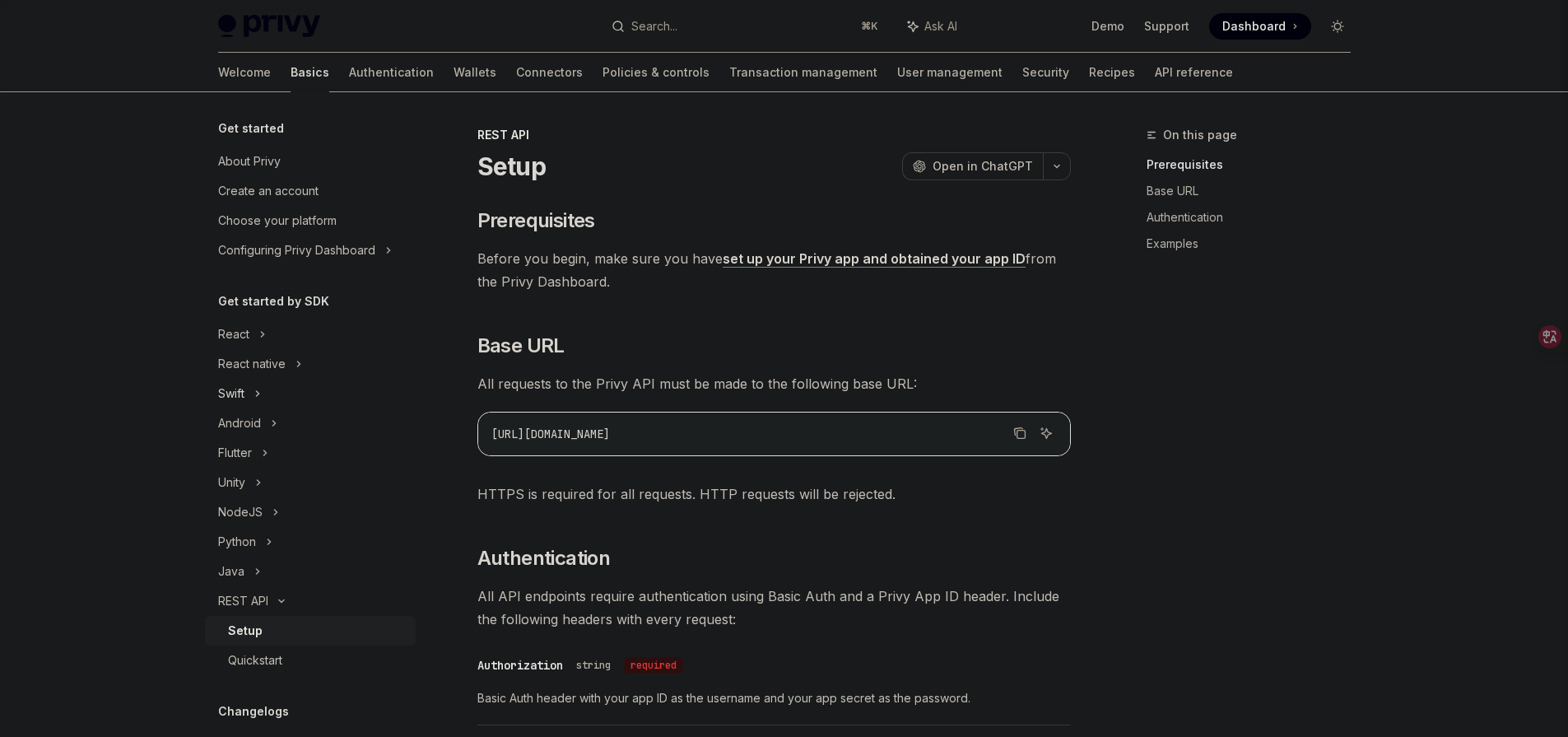
click at [313, 392] on div "Swift" at bounding box center [310, 393] width 211 height 29
type textarea "*"
